Goal: Task Accomplishment & Management: Complete application form

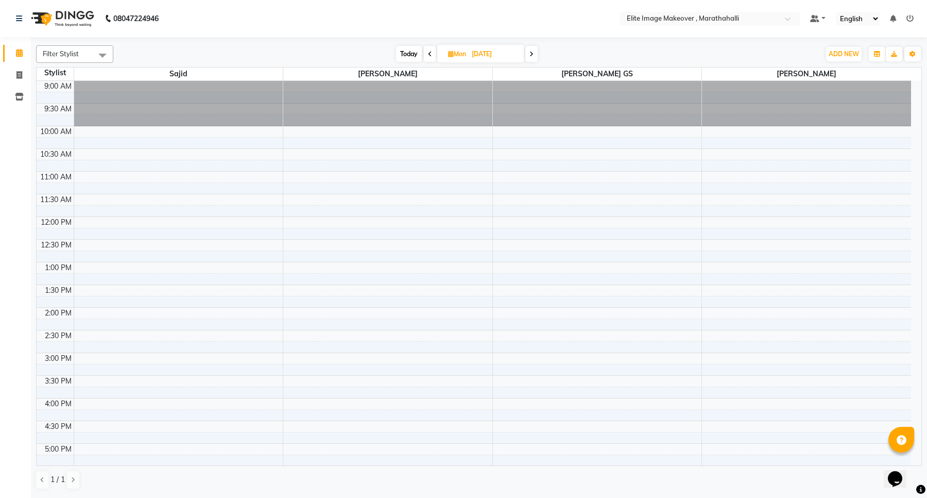
click at [19, 45] on link "Calendar" at bounding box center [15, 53] width 25 height 17
click at [18, 74] on icon at bounding box center [19, 75] width 6 height 8
select select "8005"
select select "service"
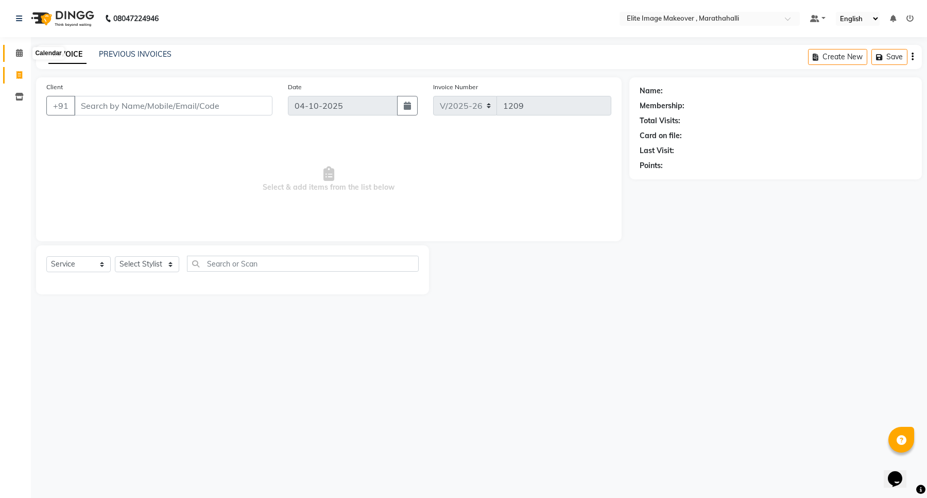
click at [23, 50] on span at bounding box center [19, 53] width 18 height 12
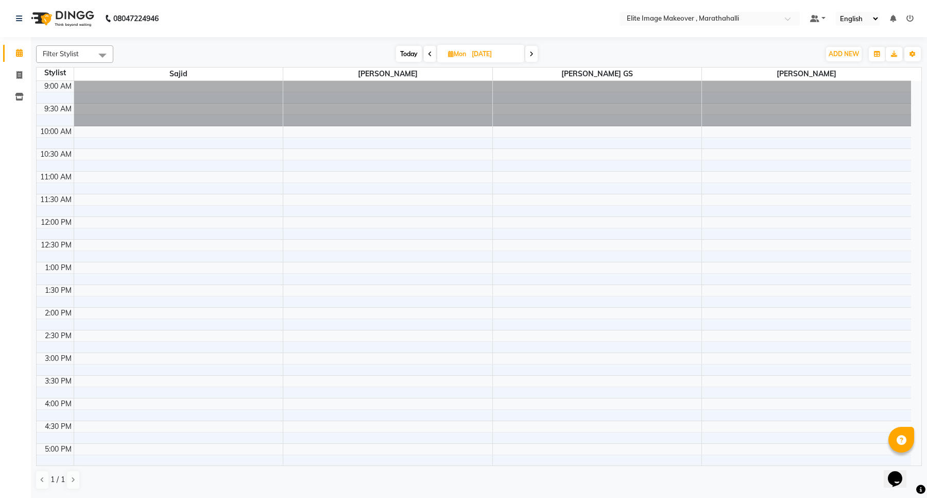
drag, startPoint x: 0, startPoint y: 174, endPoint x: 0, endPoint y: 297, distance: 123.1
select select "service"
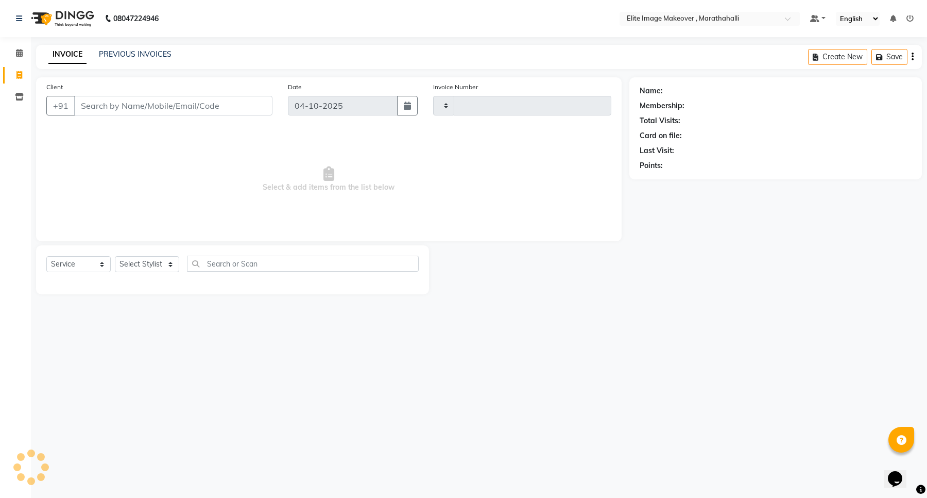
type input "1209"
select select "8005"
click at [11, 75] on span at bounding box center [19, 76] width 18 height 12
select select "8005"
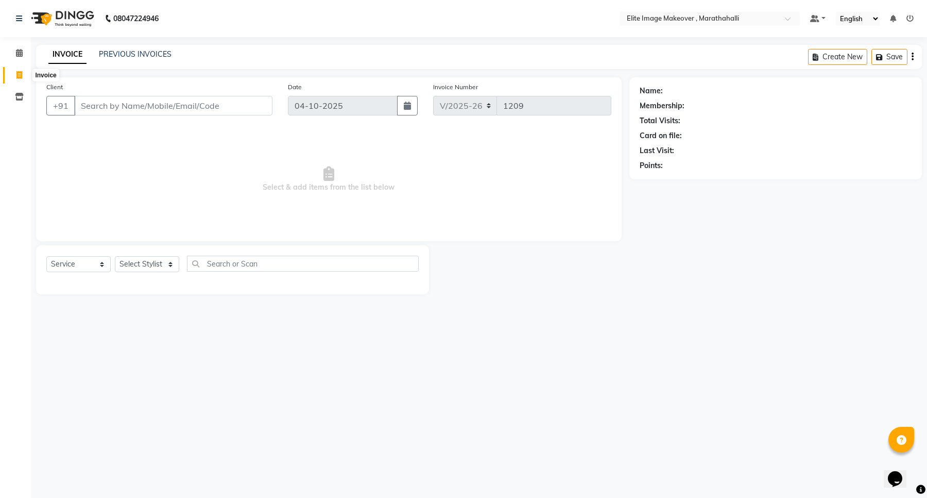
select select "service"
click at [22, 50] on icon at bounding box center [19, 53] width 7 height 8
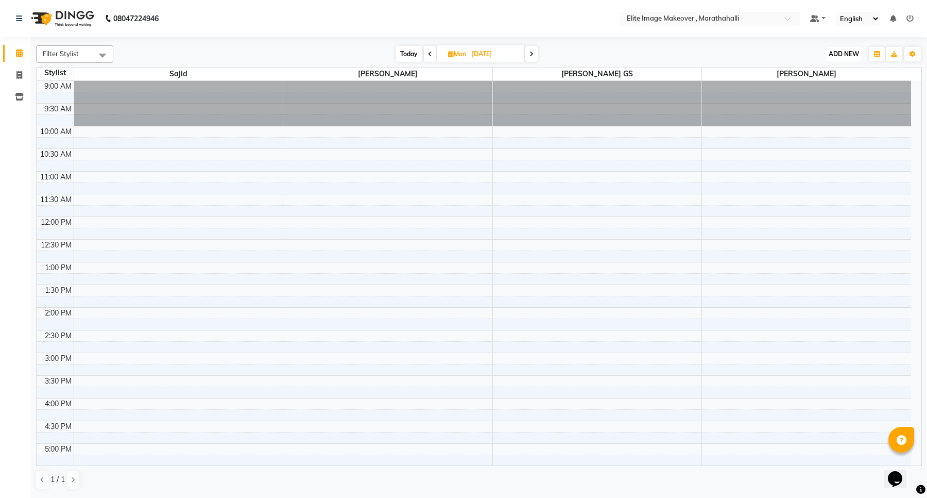
click at [848, 53] on span "ADD NEW" at bounding box center [844, 54] width 30 height 8
click at [832, 76] on button "Add Appointment" at bounding box center [820, 73] width 81 height 13
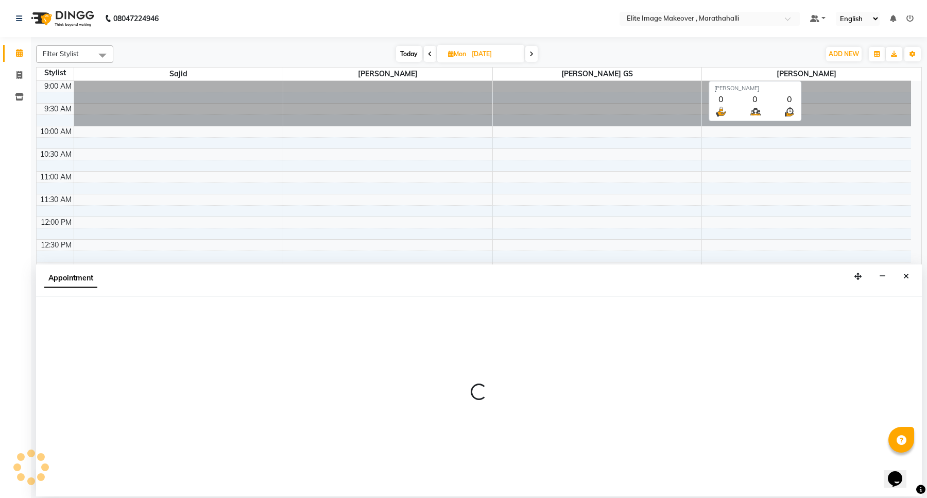
select select "600"
select select "tentative"
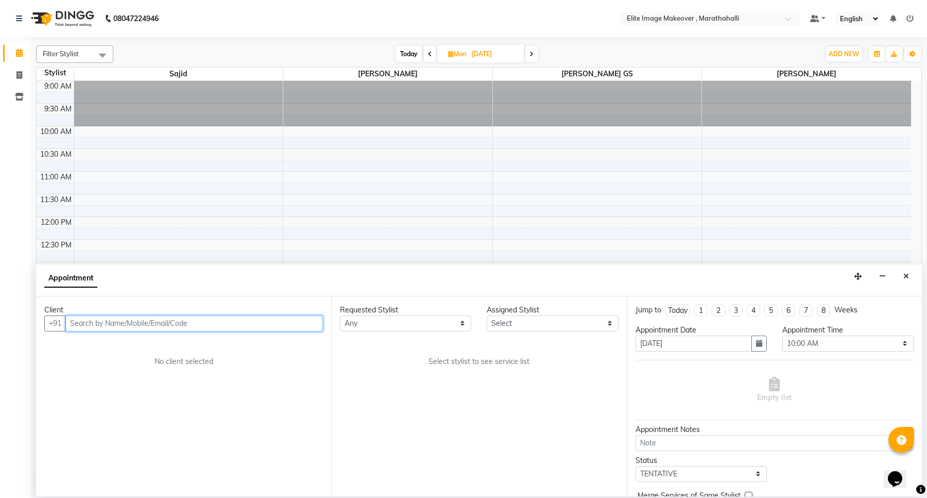
click at [237, 322] on input "text" at bounding box center [194, 323] width 258 height 16
click at [80, 343] on span "divya" at bounding box center [90, 345] width 23 height 10
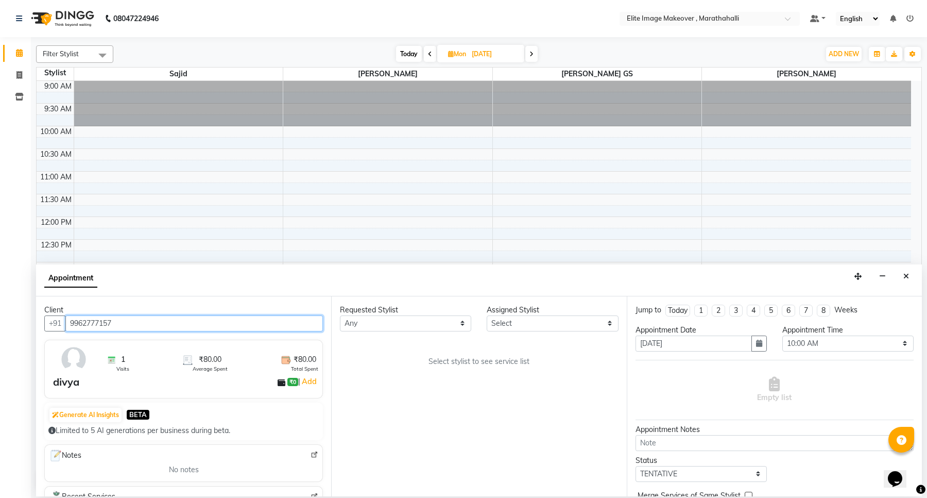
type input "9962777157"
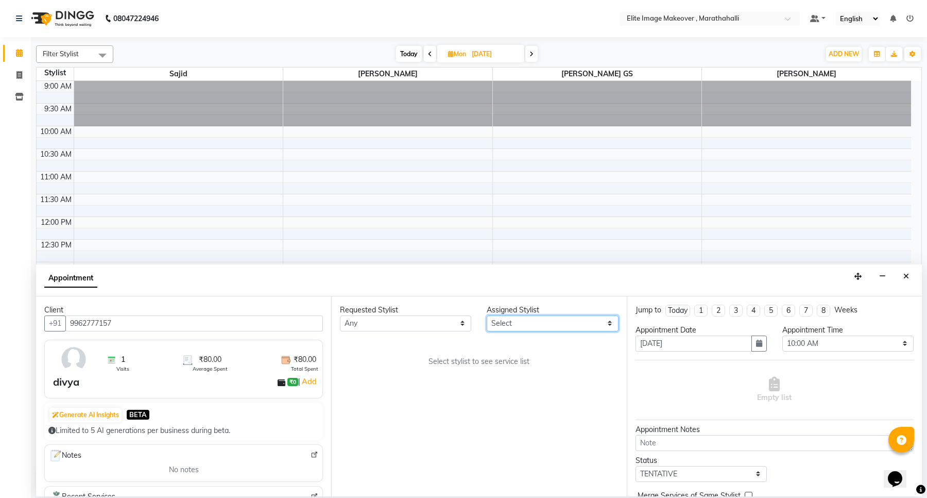
click at [521, 322] on select "Select [PERSON_NAME] [PERSON_NAME] [PERSON_NAME]" at bounding box center [552, 323] width 131 height 16
select select "88652"
click at [487, 315] on select "Select [PERSON_NAME] [PERSON_NAME] [PERSON_NAME]" at bounding box center [552, 323] width 131 height 16
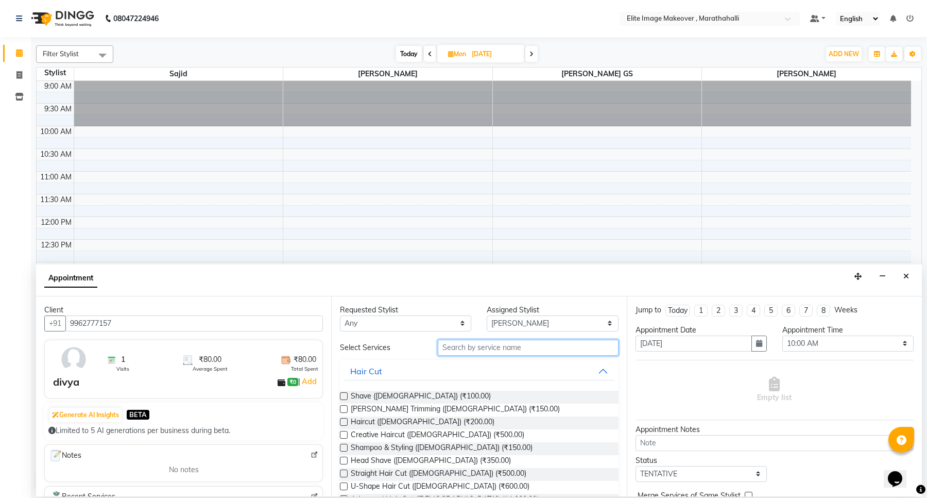
click at [500, 349] on input "text" at bounding box center [528, 347] width 180 height 16
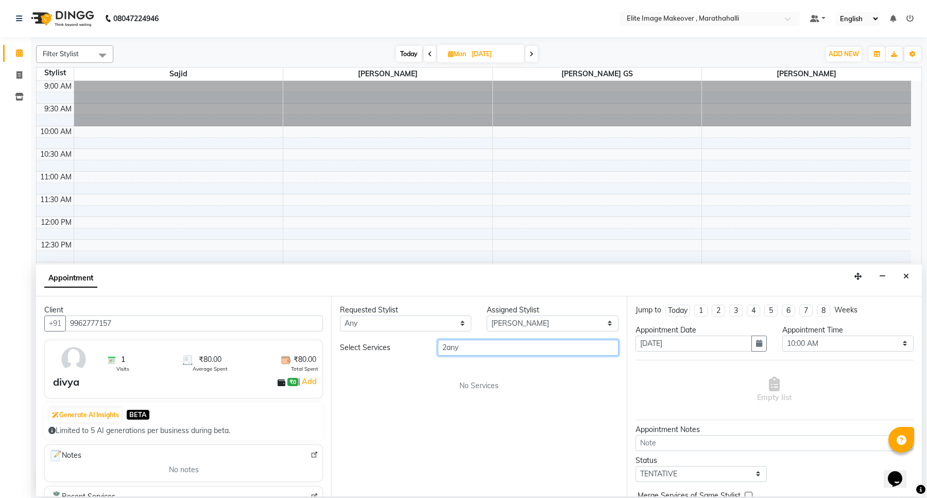
click at [464, 350] on input "2any" at bounding box center [528, 347] width 180 height 16
type input "2"
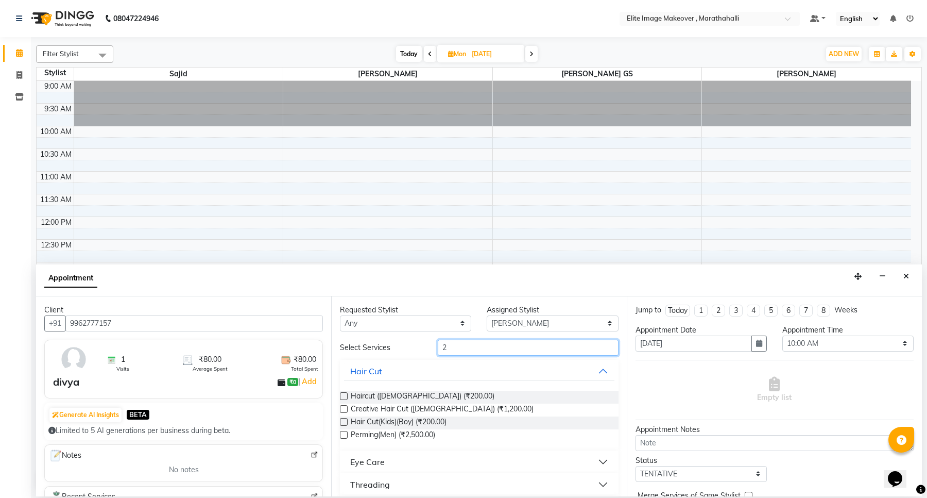
click at [456, 351] on input "2" at bounding box center [528, 347] width 180 height 16
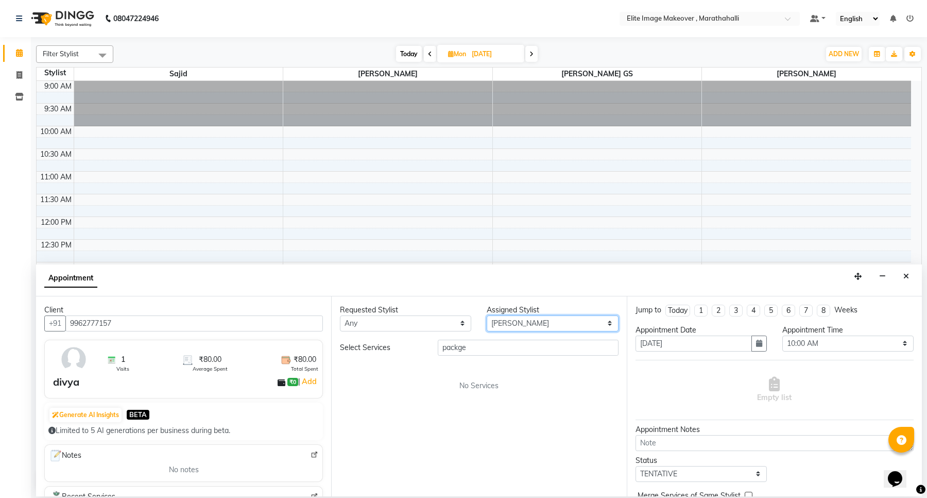
click at [609, 322] on select "Select [PERSON_NAME] [PERSON_NAME] [PERSON_NAME]" at bounding box center [552, 323] width 131 height 16
click at [487, 315] on select "Select [PERSON_NAME] [PERSON_NAME] [PERSON_NAME]" at bounding box center [552, 323] width 131 height 16
click at [470, 346] on input "packge" at bounding box center [528, 347] width 180 height 16
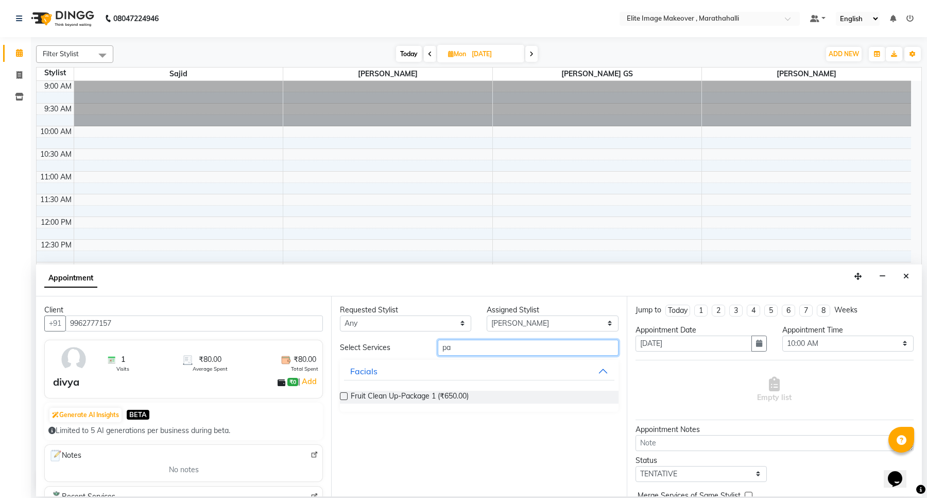
type input "p"
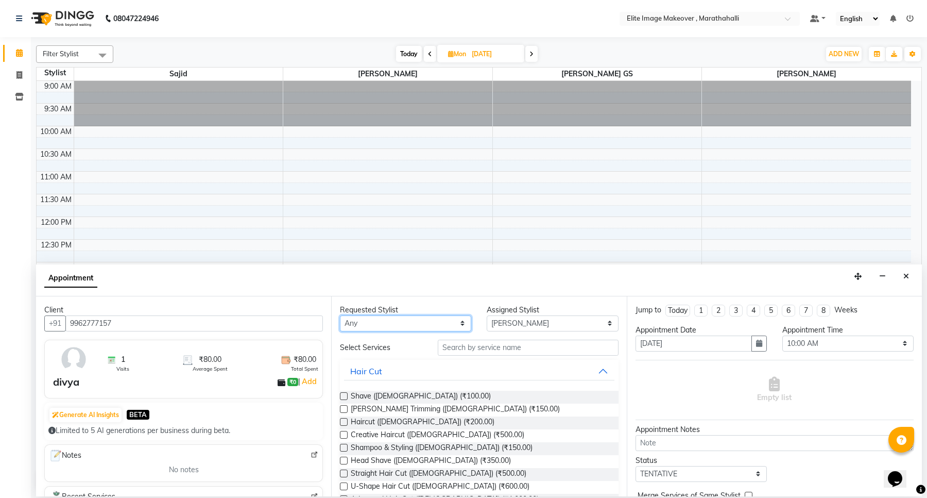
click at [398, 323] on select "Any [PERSON_NAME] [PERSON_NAME] [PERSON_NAME]" at bounding box center [405, 323] width 131 height 16
select select "88652"
click at [340, 315] on select "Any [PERSON_NAME] [PERSON_NAME] [PERSON_NAME]" at bounding box center [405, 323] width 131 height 16
click at [462, 350] on input "text" at bounding box center [528, 347] width 180 height 16
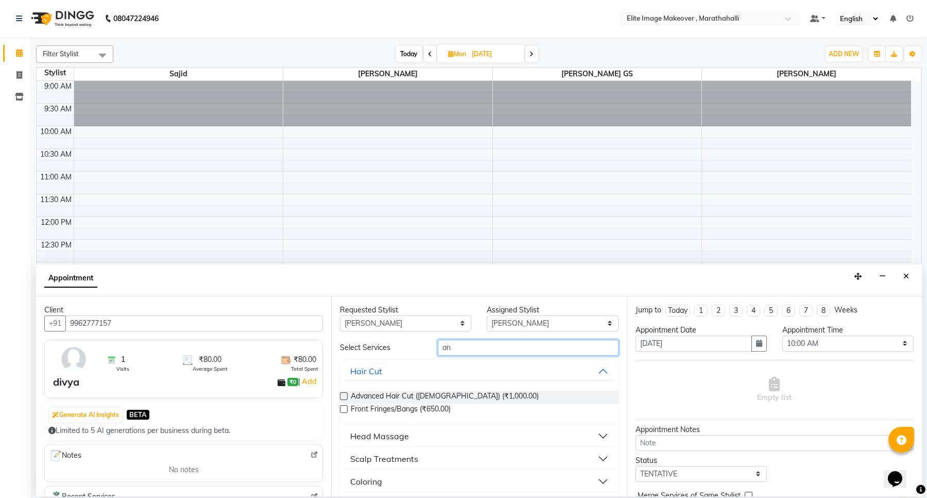
type input "a"
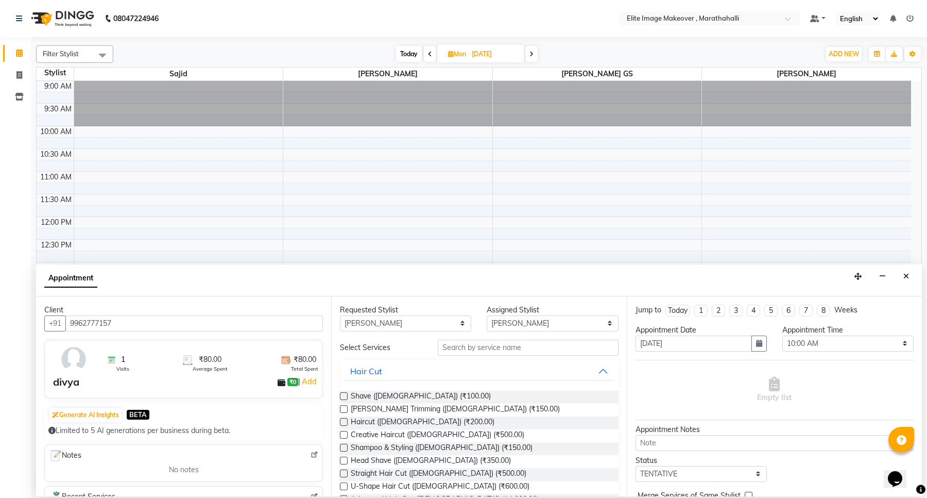
click at [372, 345] on div "Select Services" at bounding box center [381, 347] width 98 height 11
click at [452, 347] on input "text" at bounding box center [528, 347] width 180 height 16
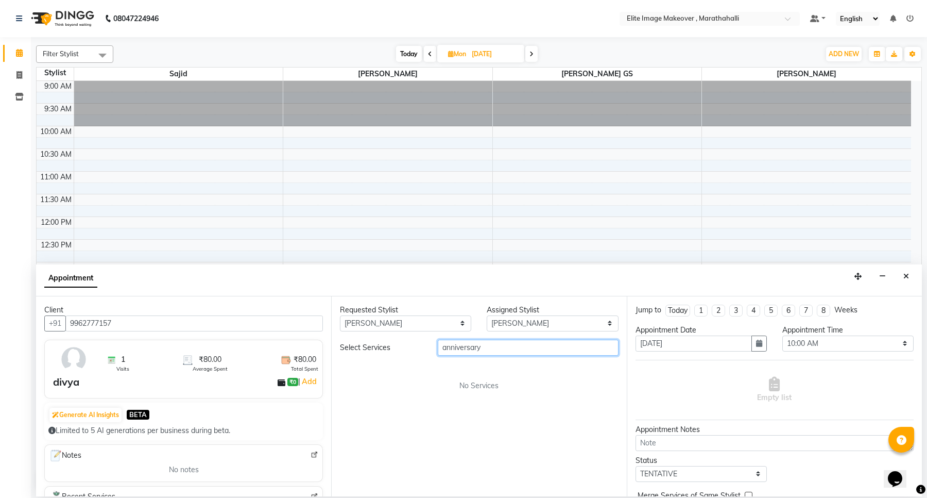
type input "anniversary"
click at [358, 346] on div "Select Services" at bounding box center [381, 347] width 98 height 11
click at [361, 349] on div "Select Services" at bounding box center [381, 347] width 98 height 11
click at [490, 351] on input "anniversary" at bounding box center [528, 347] width 180 height 16
